Goal: Navigation & Orientation: Find specific page/section

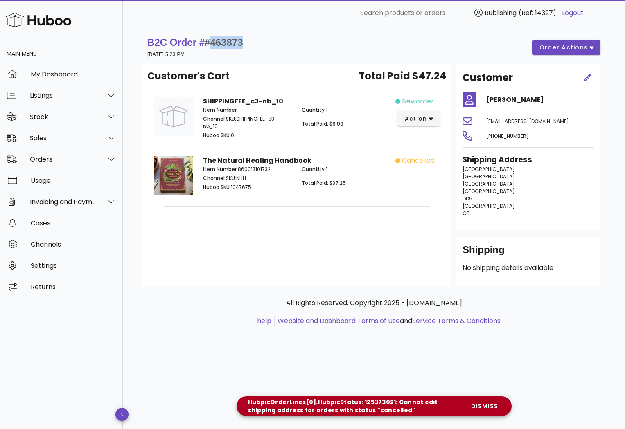
click at [42, 22] on img at bounding box center [38, 20] width 65 height 18
click at [65, 120] on div "Stock" at bounding box center [63, 117] width 67 height 8
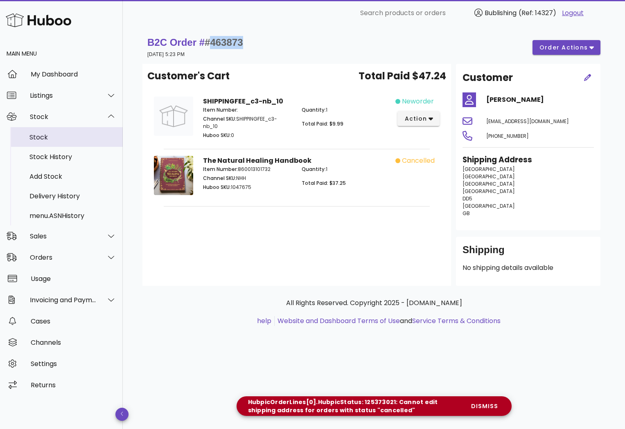
click at [43, 137] on div "Stock" at bounding box center [72, 137] width 87 height 8
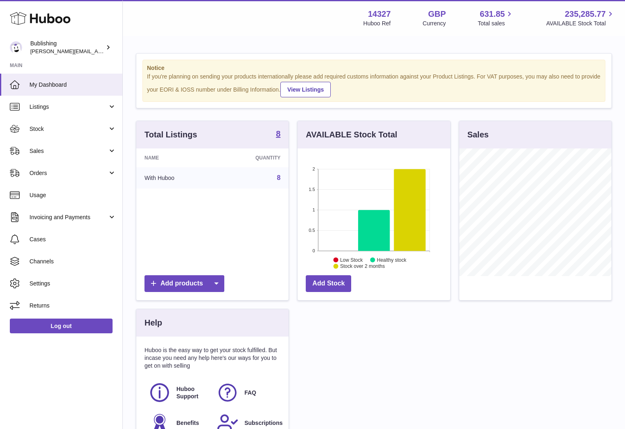
scroll to position [128, 152]
click at [62, 124] on link "Stock" at bounding box center [61, 129] width 122 height 22
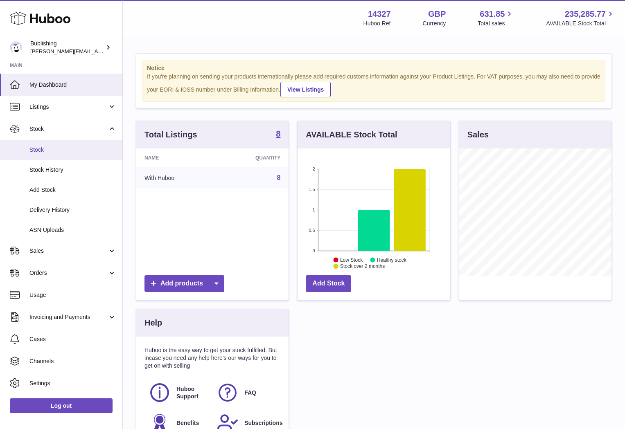
click at [34, 149] on span "Stock" at bounding box center [72, 150] width 87 height 8
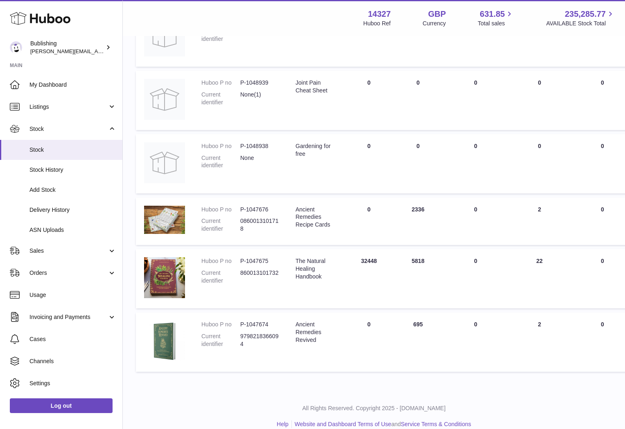
scroll to position [294, 0]
